Goal: Download file/media

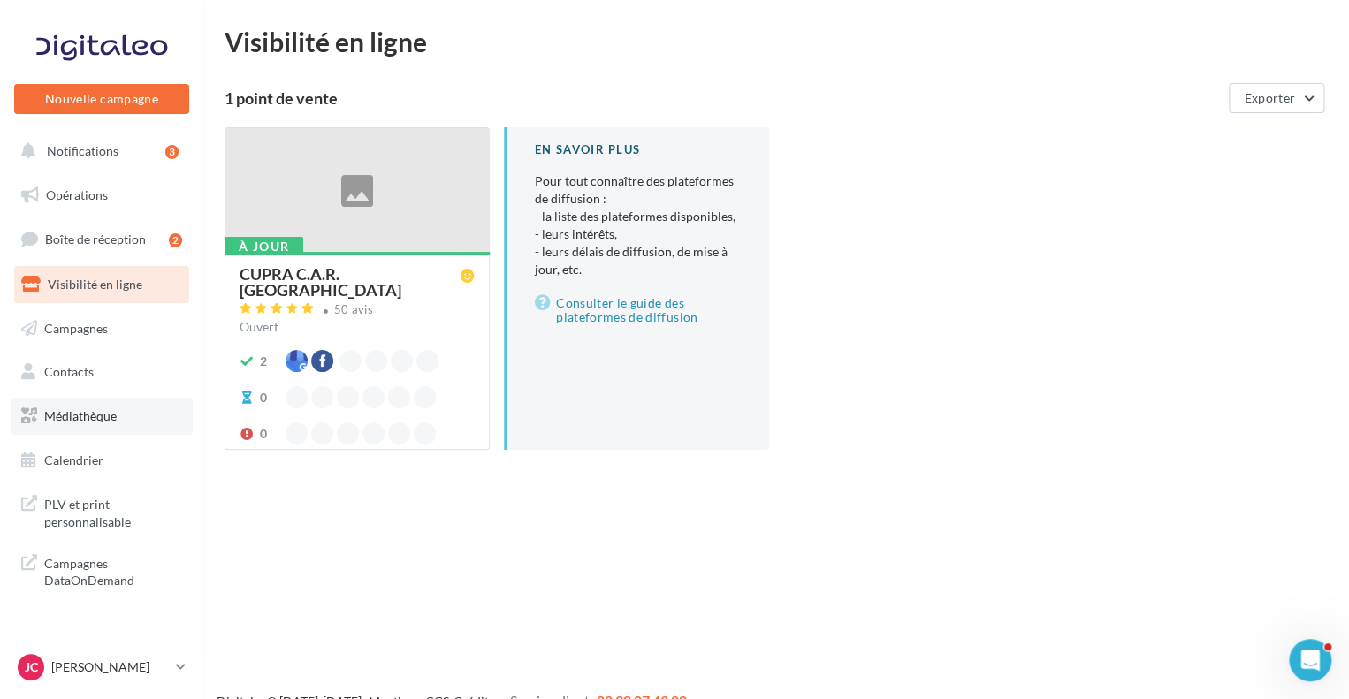
click at [100, 409] on span "Médiathèque" at bounding box center [80, 415] width 72 height 15
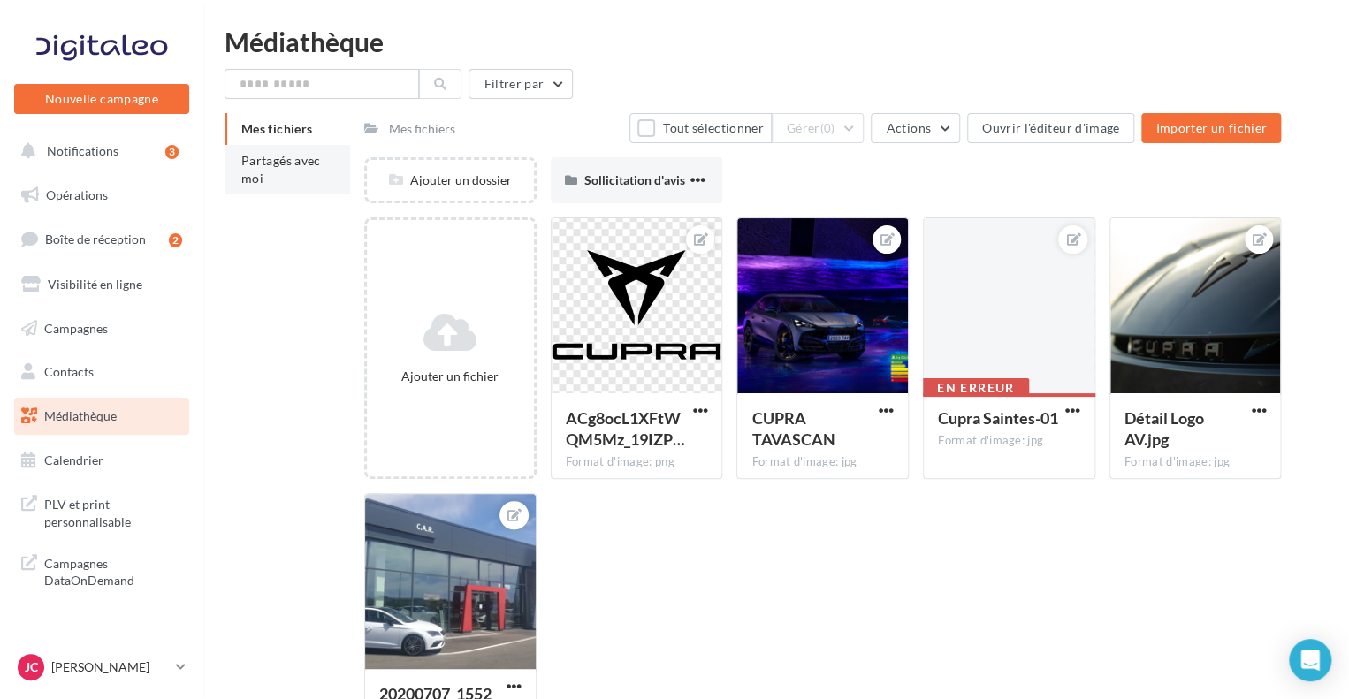
click at [294, 154] on span "Partagés avec moi" at bounding box center [281, 169] width 80 height 33
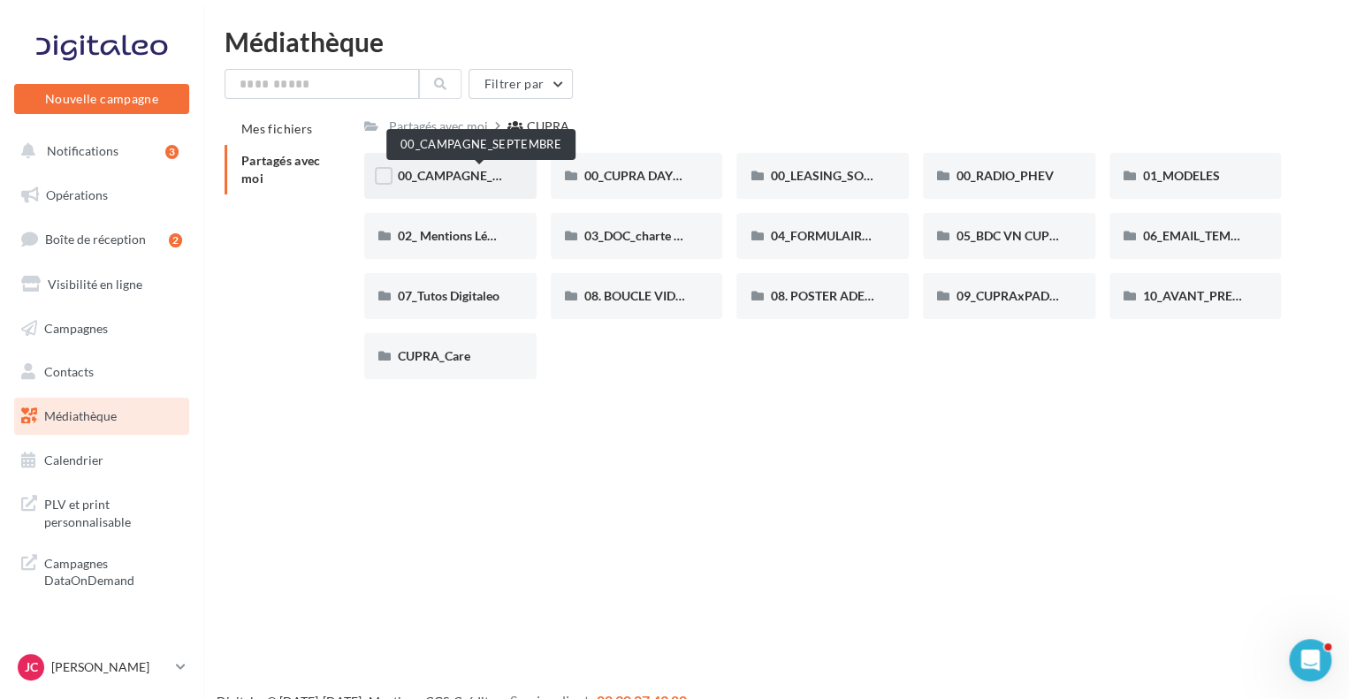
click at [472, 176] on span "00_CAMPAGNE_SEPTEMBRE" at bounding box center [480, 175] width 165 height 15
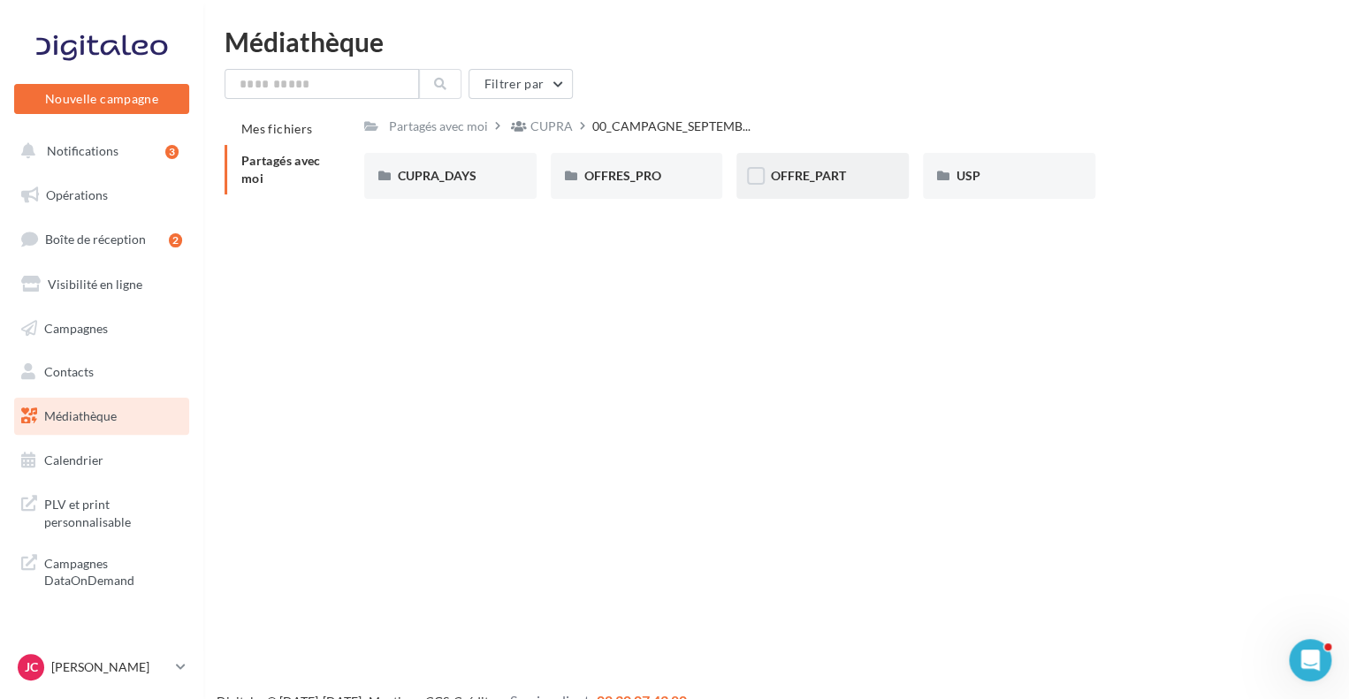
click at [768, 181] on div "OFFRE_PART" at bounding box center [822, 176] width 172 height 46
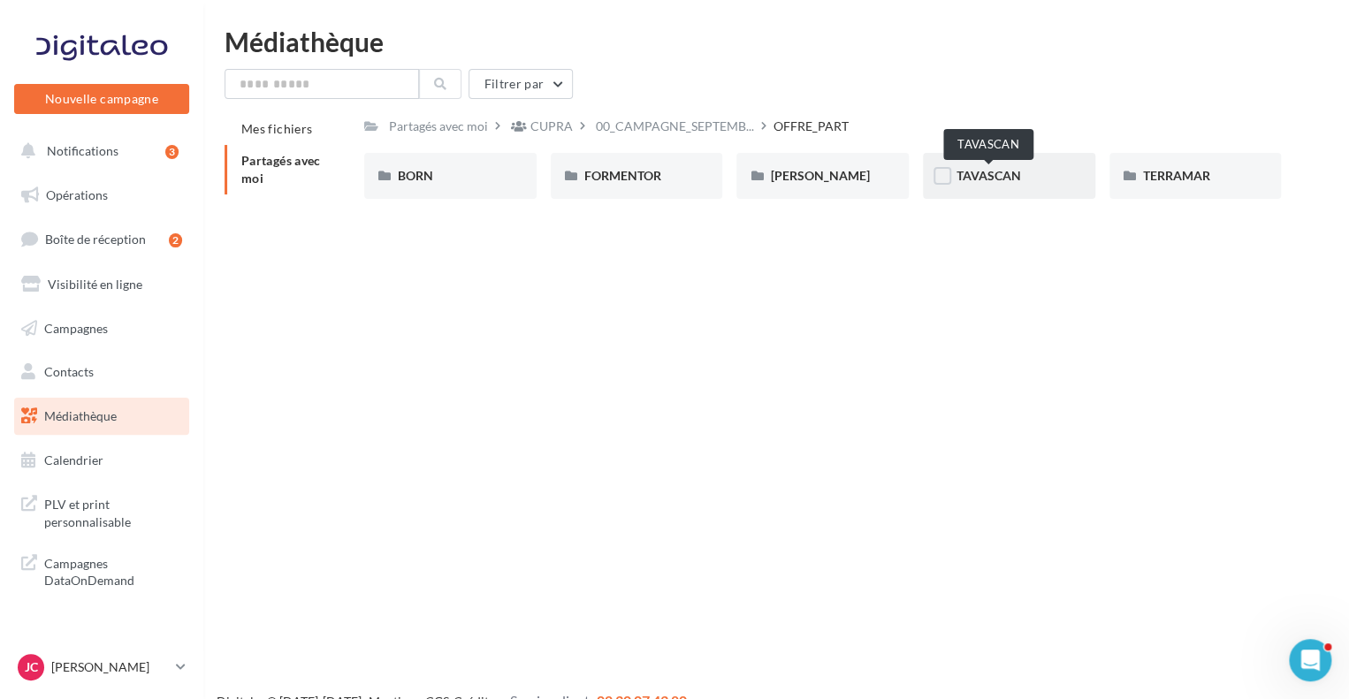
click at [990, 183] on span "TAVASCAN" at bounding box center [989, 175] width 65 height 15
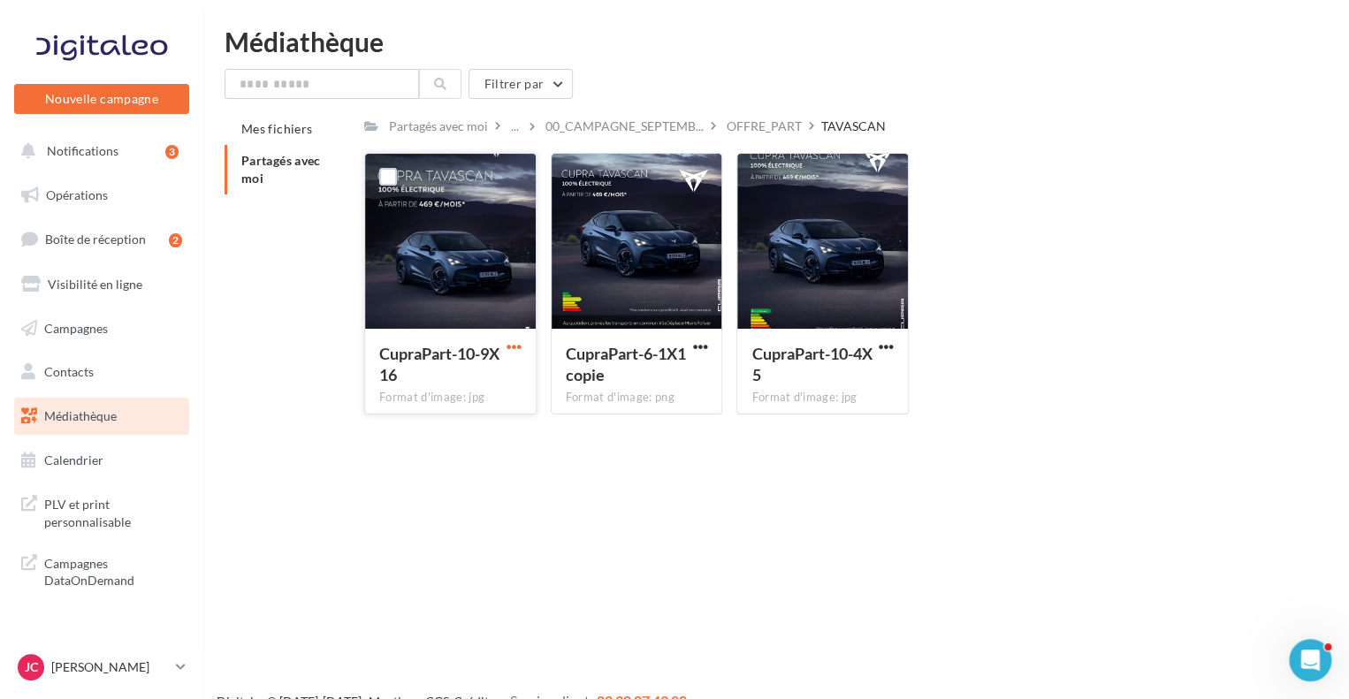
click at [514, 346] on span "button" at bounding box center [514, 346] width 15 height 15
click at [437, 381] on button "Télécharger" at bounding box center [436, 382] width 177 height 46
click at [657, 126] on span "00_CAMPAGNE_SEPTEMB..." at bounding box center [624, 127] width 158 height 18
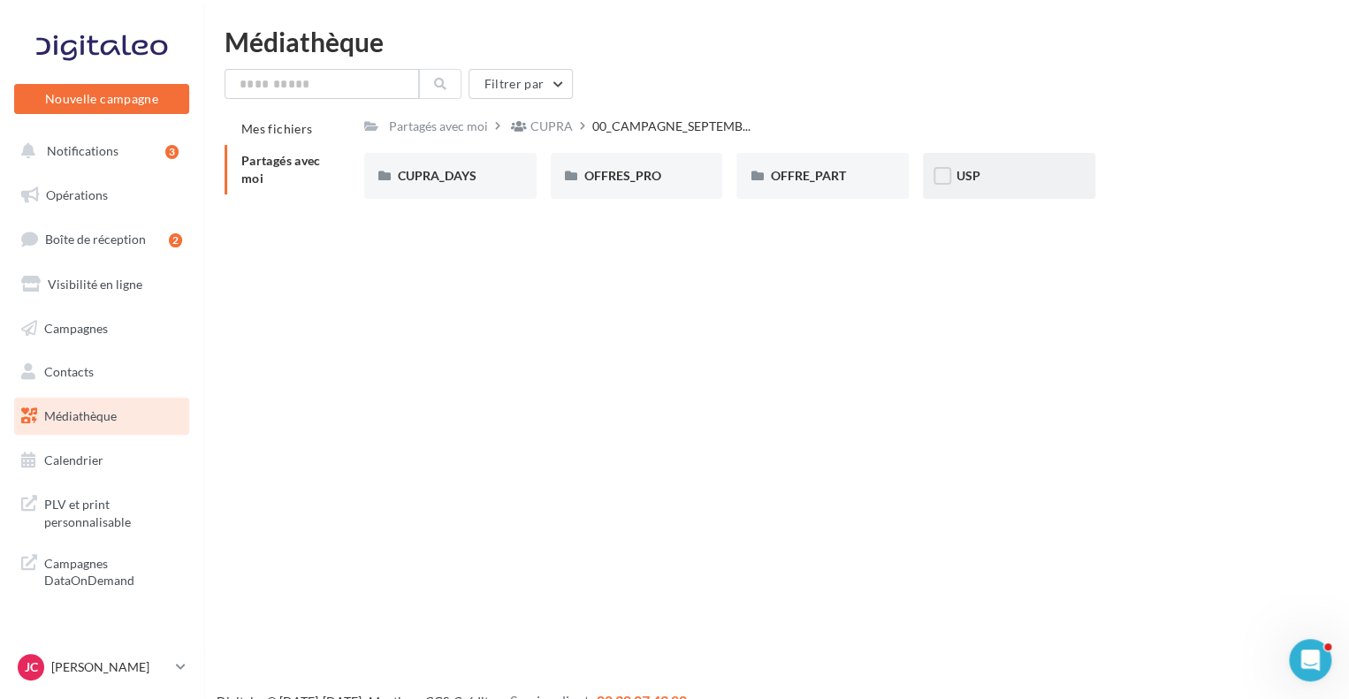
click at [991, 179] on div "USP" at bounding box center [1009, 176] width 105 height 18
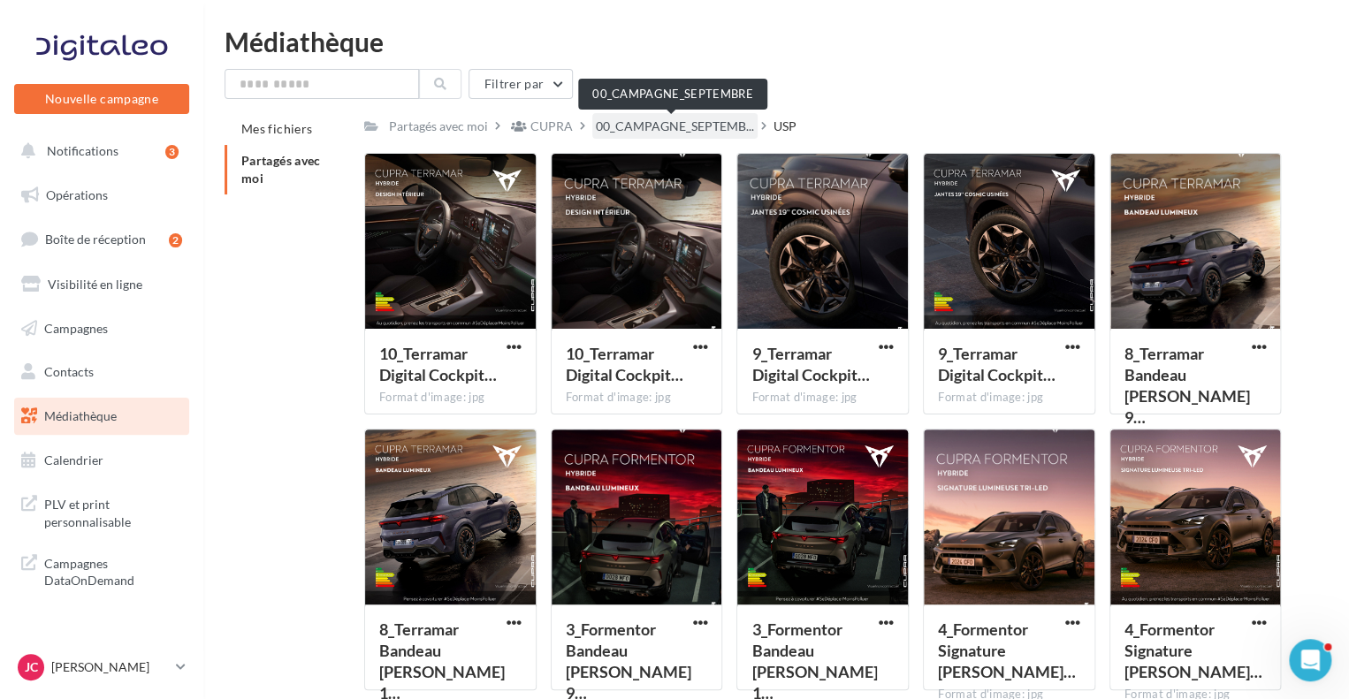
click at [698, 133] on span "00_CAMPAGNE_SEPTEMB..." at bounding box center [675, 127] width 158 height 18
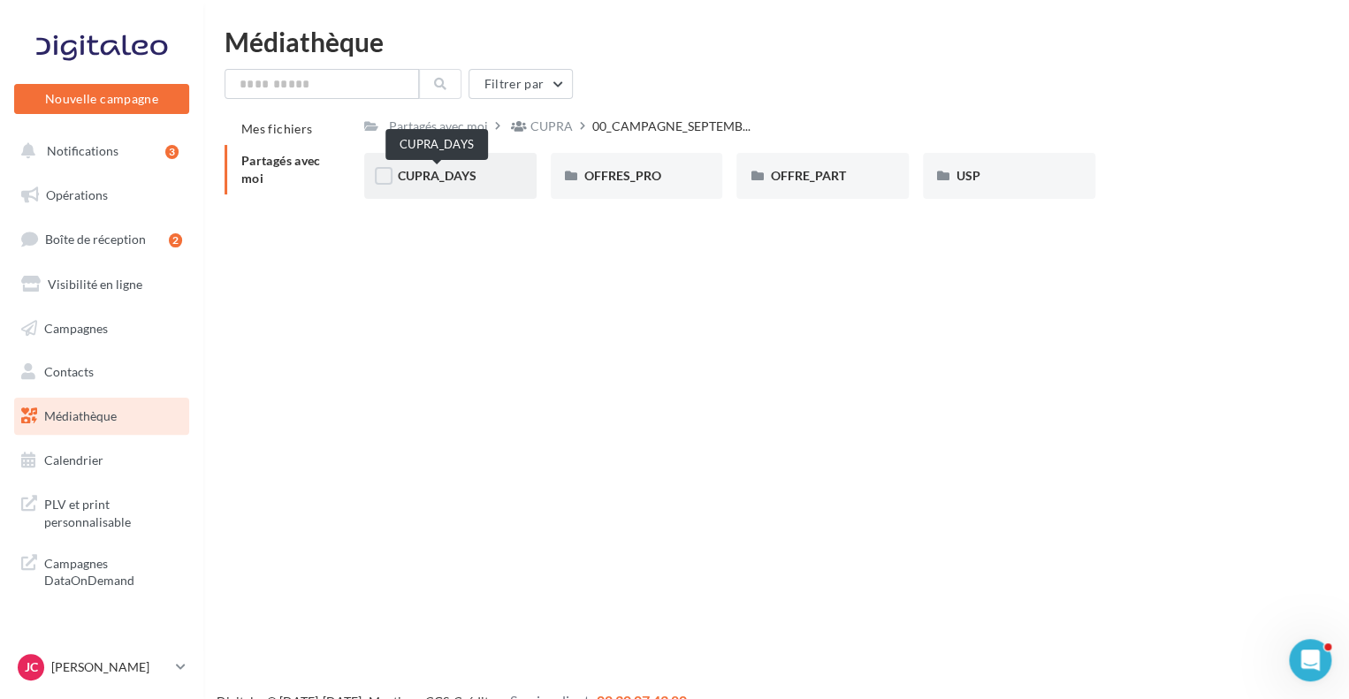
click at [472, 177] on span "CUPRA_DAYS" at bounding box center [437, 175] width 79 height 15
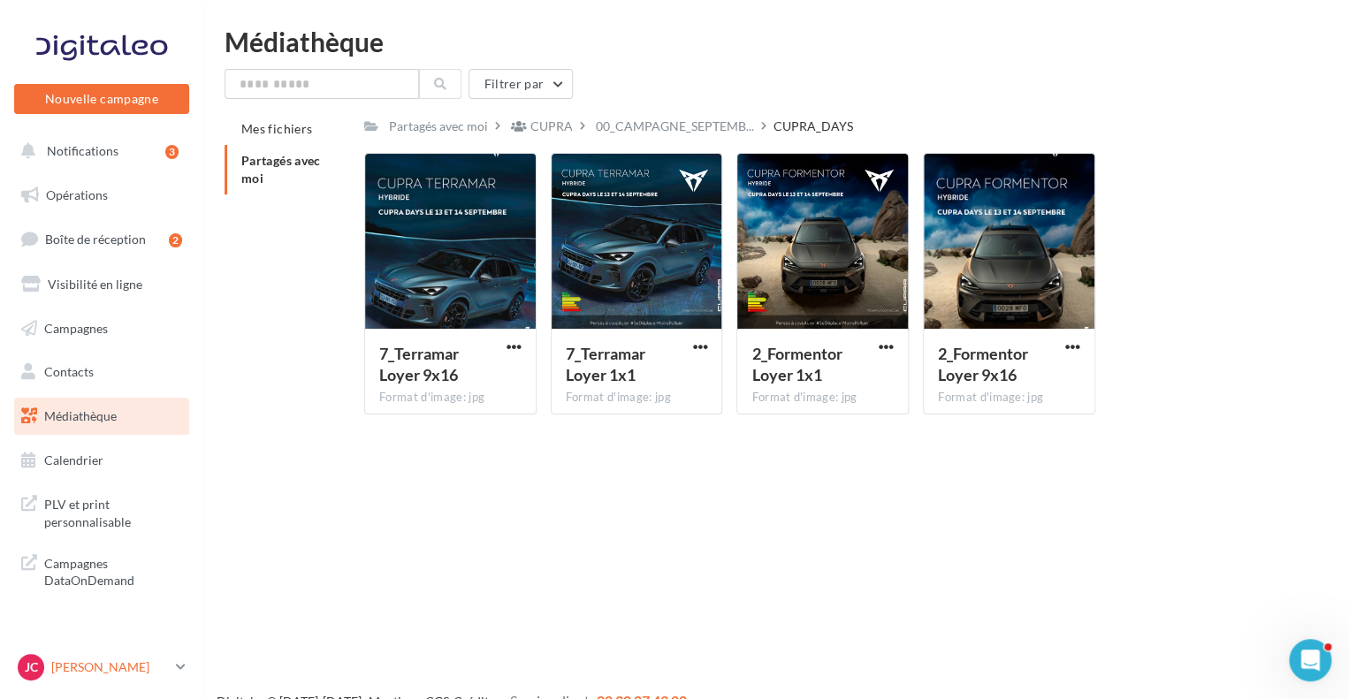
click at [142, 660] on p "[PERSON_NAME]" at bounding box center [110, 668] width 118 height 18
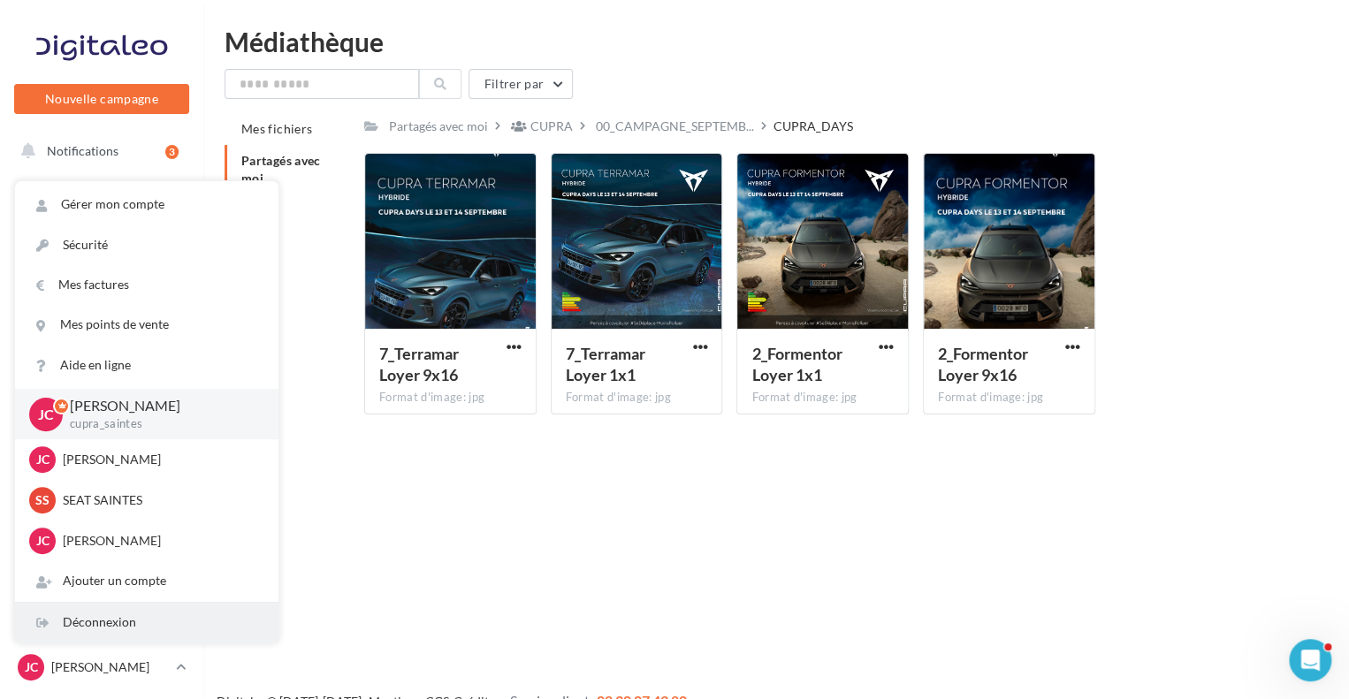
click at [150, 614] on div "Déconnexion" at bounding box center [146, 623] width 263 height 40
